Goal: Navigation & Orientation: Find specific page/section

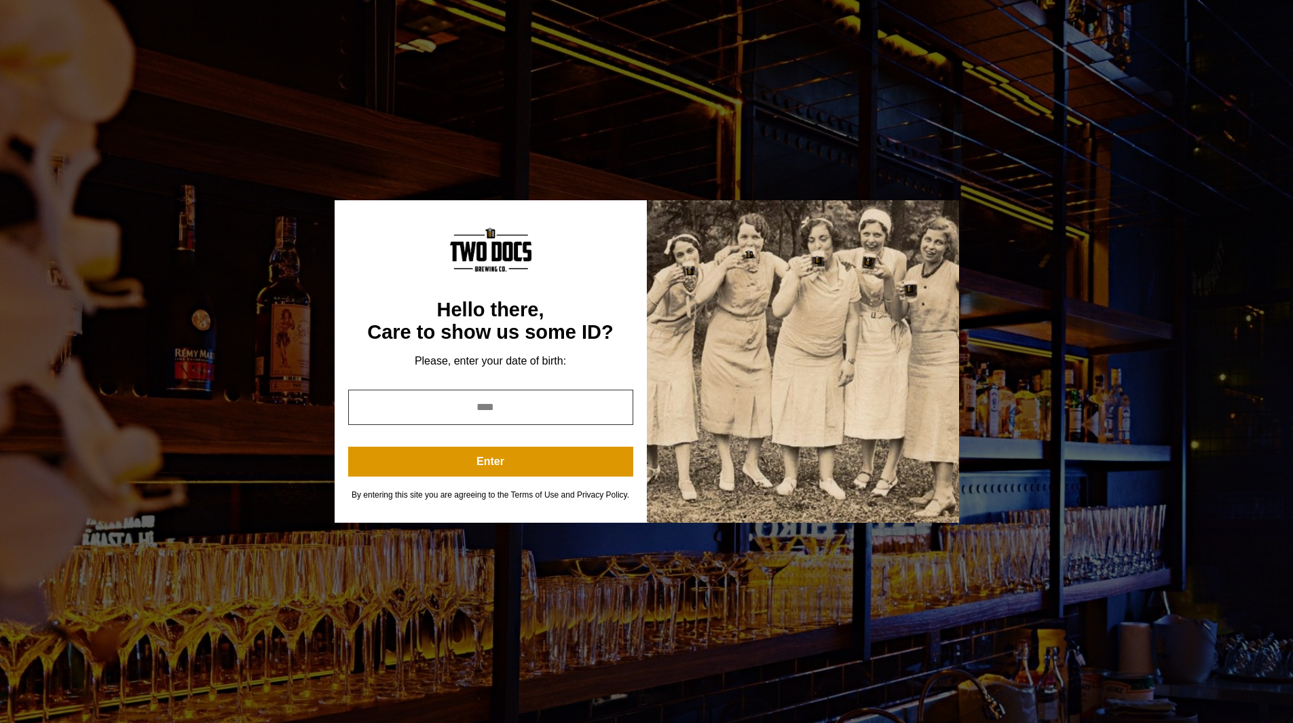
click at [500, 411] on input "year" at bounding box center [490, 406] width 285 height 35
type input "****"
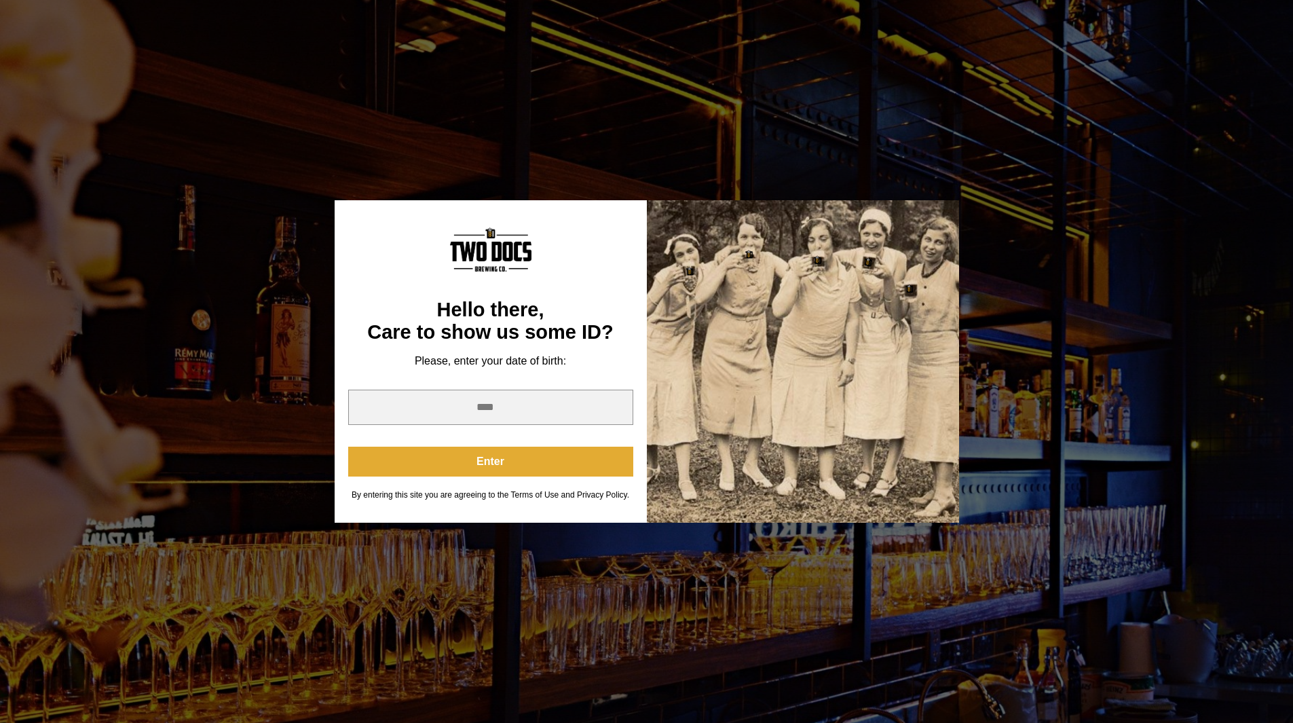
click at [492, 453] on button "Enter" at bounding box center [490, 461] width 285 height 30
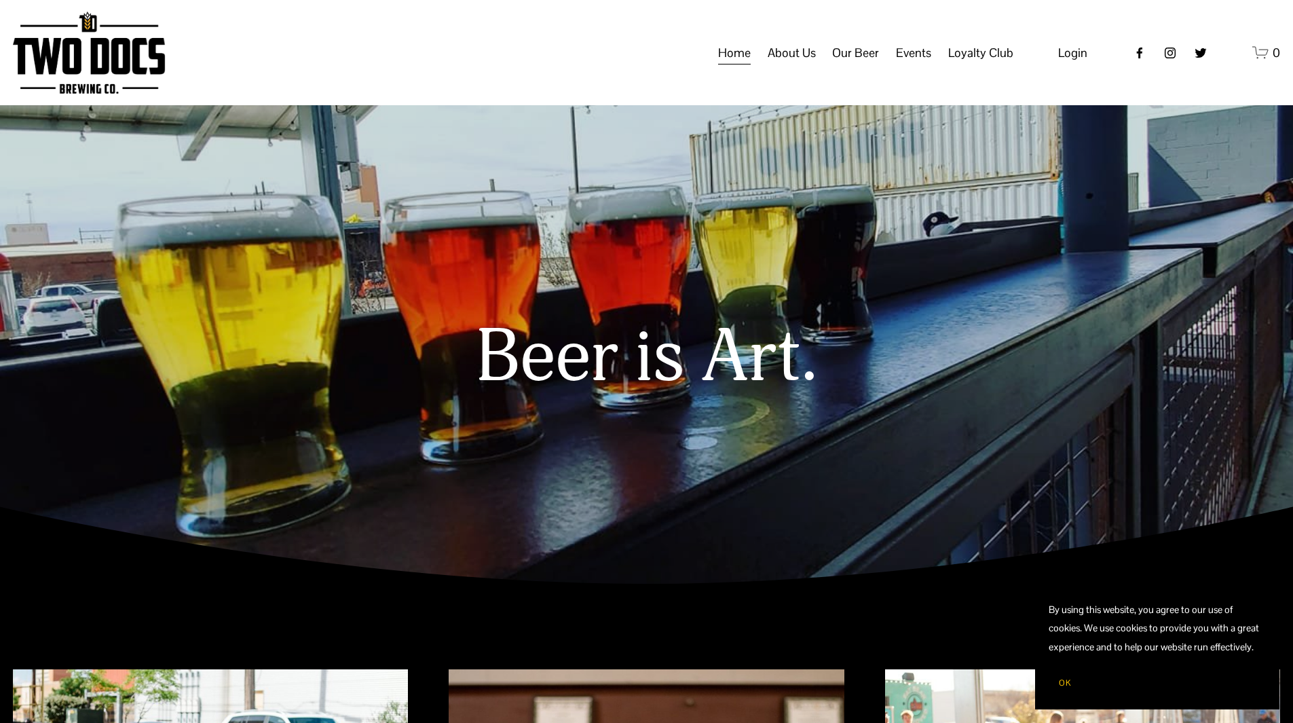
click at [845, 64] on span "Our Beer" at bounding box center [855, 52] width 47 height 23
click at [0, 0] on span "Taproom Menu" at bounding box center [0, 0] width 0 height 0
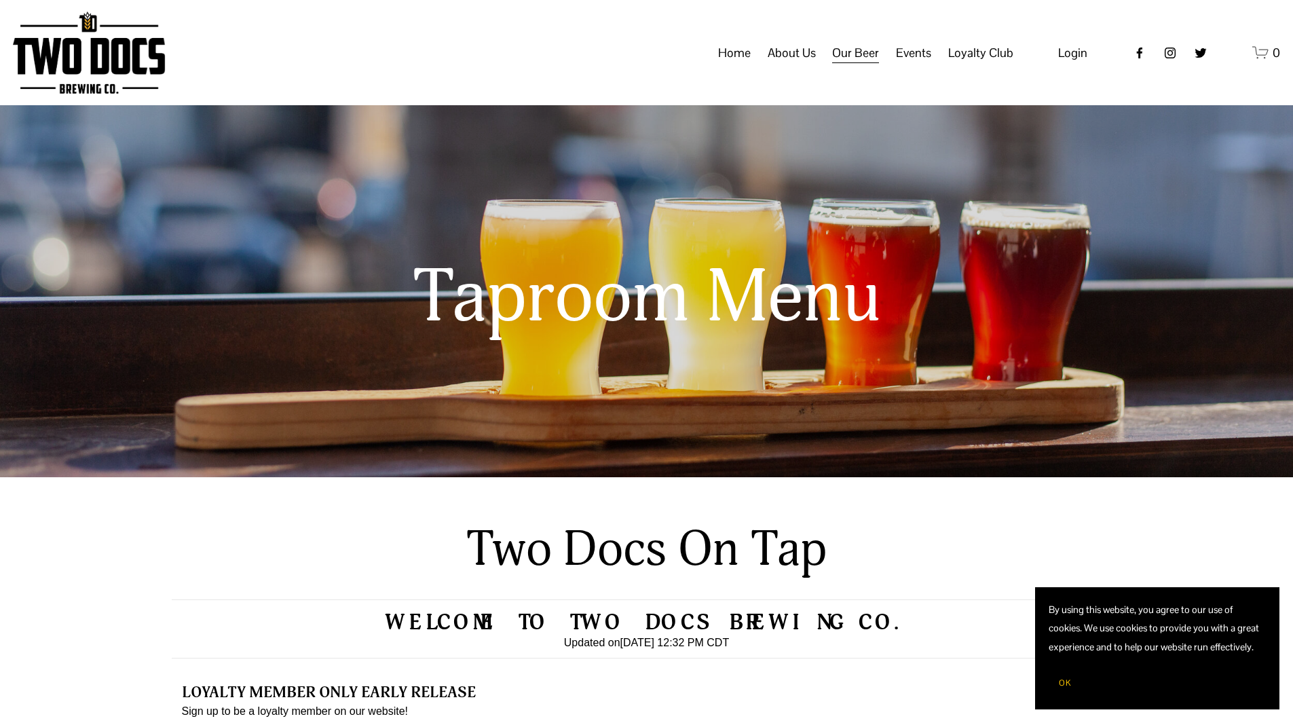
click at [727, 66] on link "Home" at bounding box center [734, 53] width 33 height 26
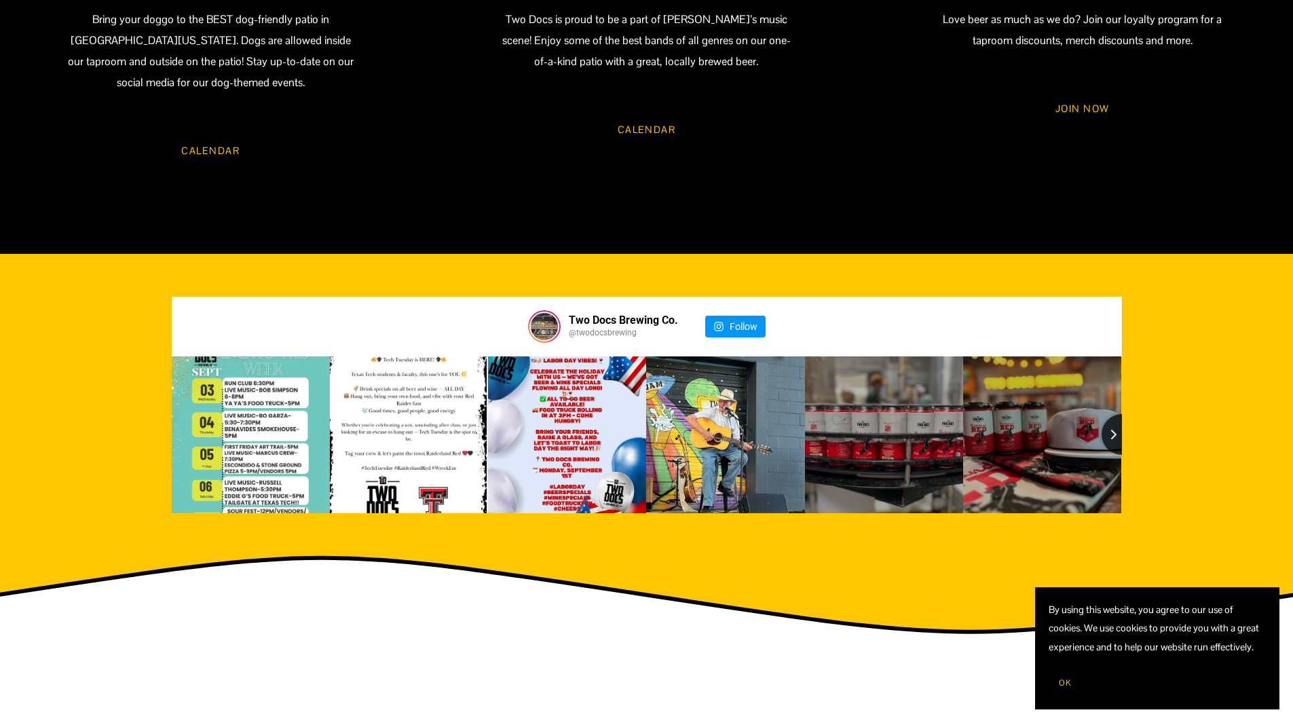
scroll to position [1629, 0]
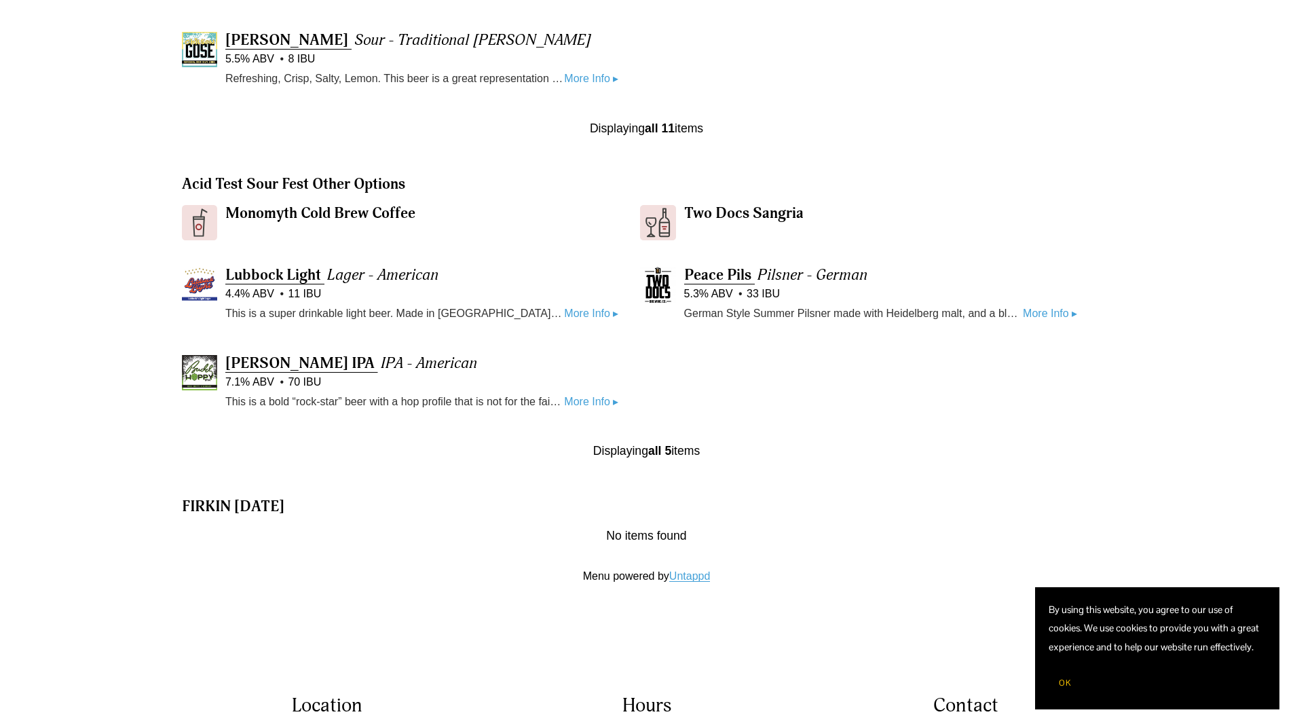
scroll to position [1425, 0]
